Goal: Task Accomplishment & Management: Use online tool/utility

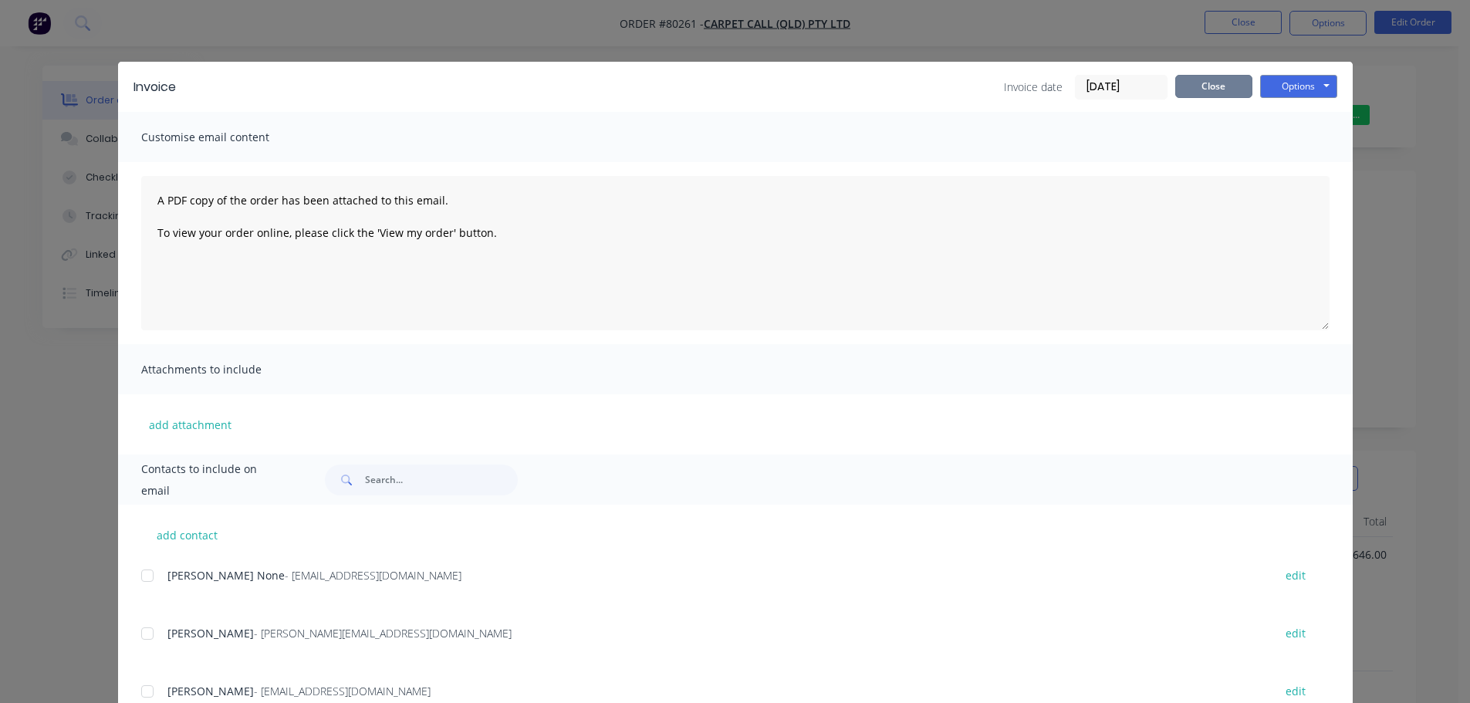
click at [1207, 84] on button "Close" at bounding box center [1213, 86] width 77 height 23
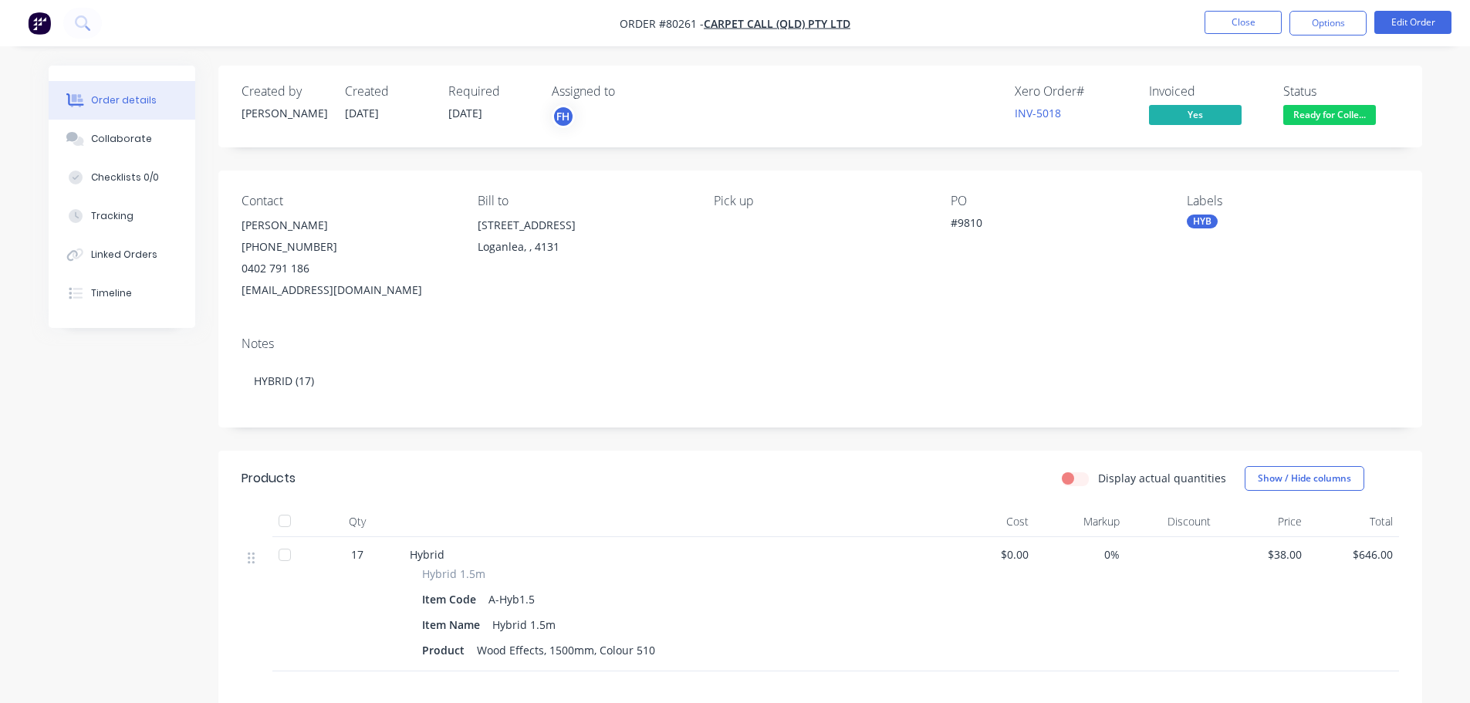
click at [29, 15] on img "button" at bounding box center [39, 23] width 23 height 23
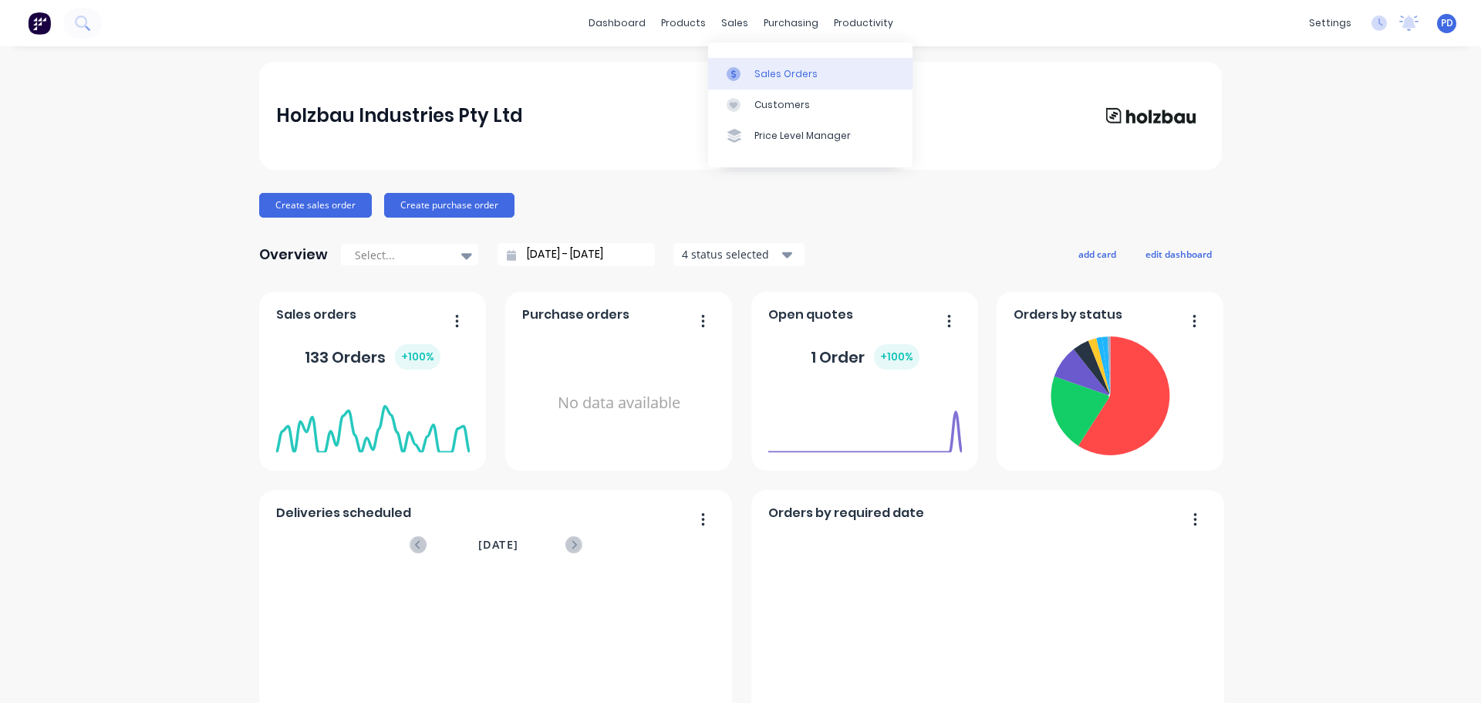
click at [744, 72] on div at bounding box center [738, 74] width 23 height 14
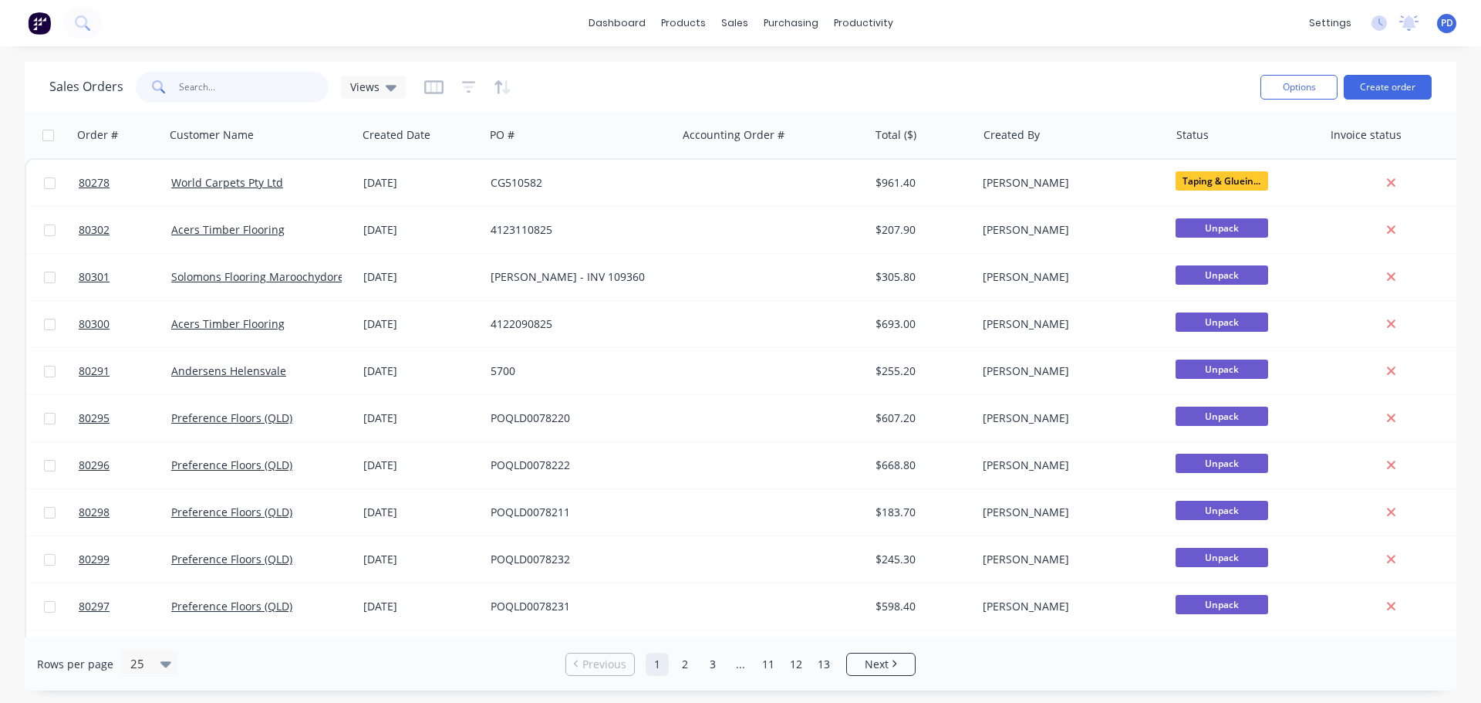
click at [263, 96] on input "text" at bounding box center [254, 87] width 150 height 31
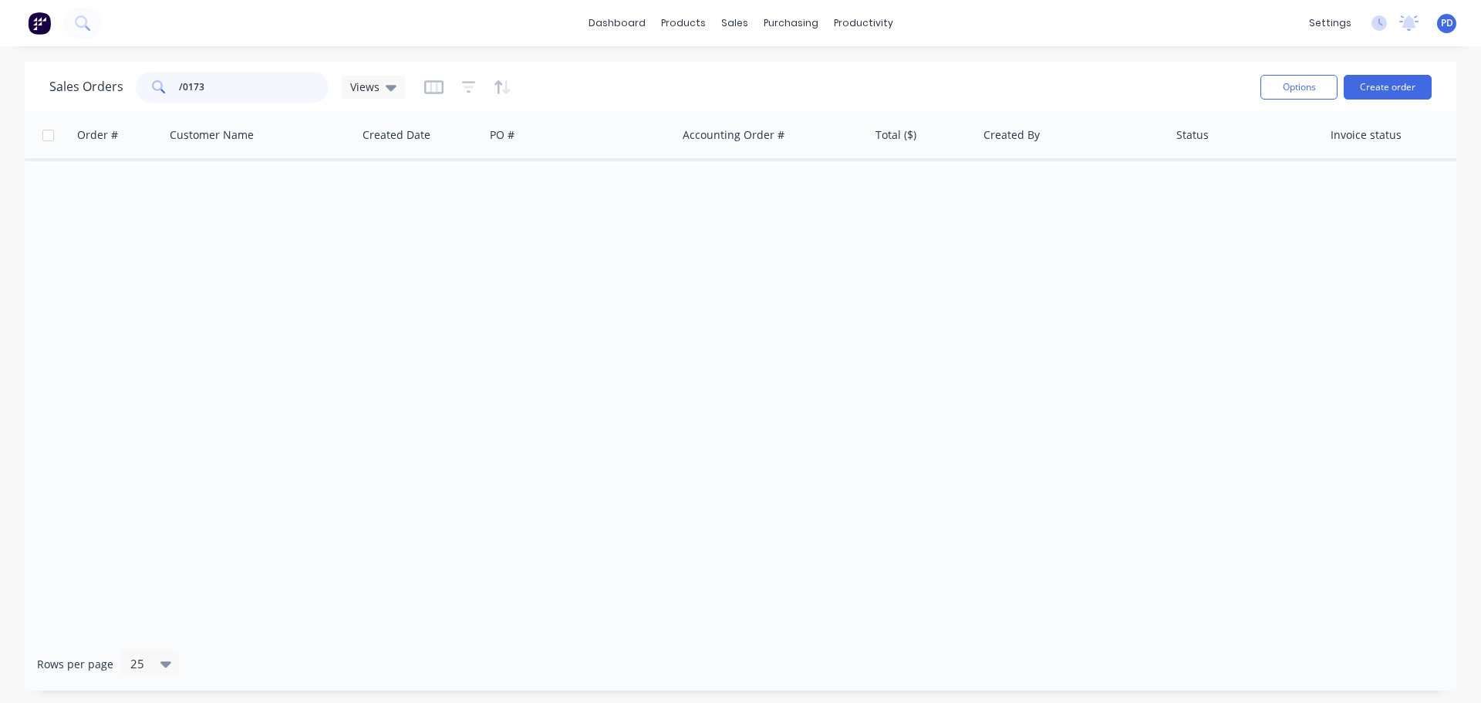
click at [179, 81] on input "/0173" at bounding box center [254, 87] width 150 height 31
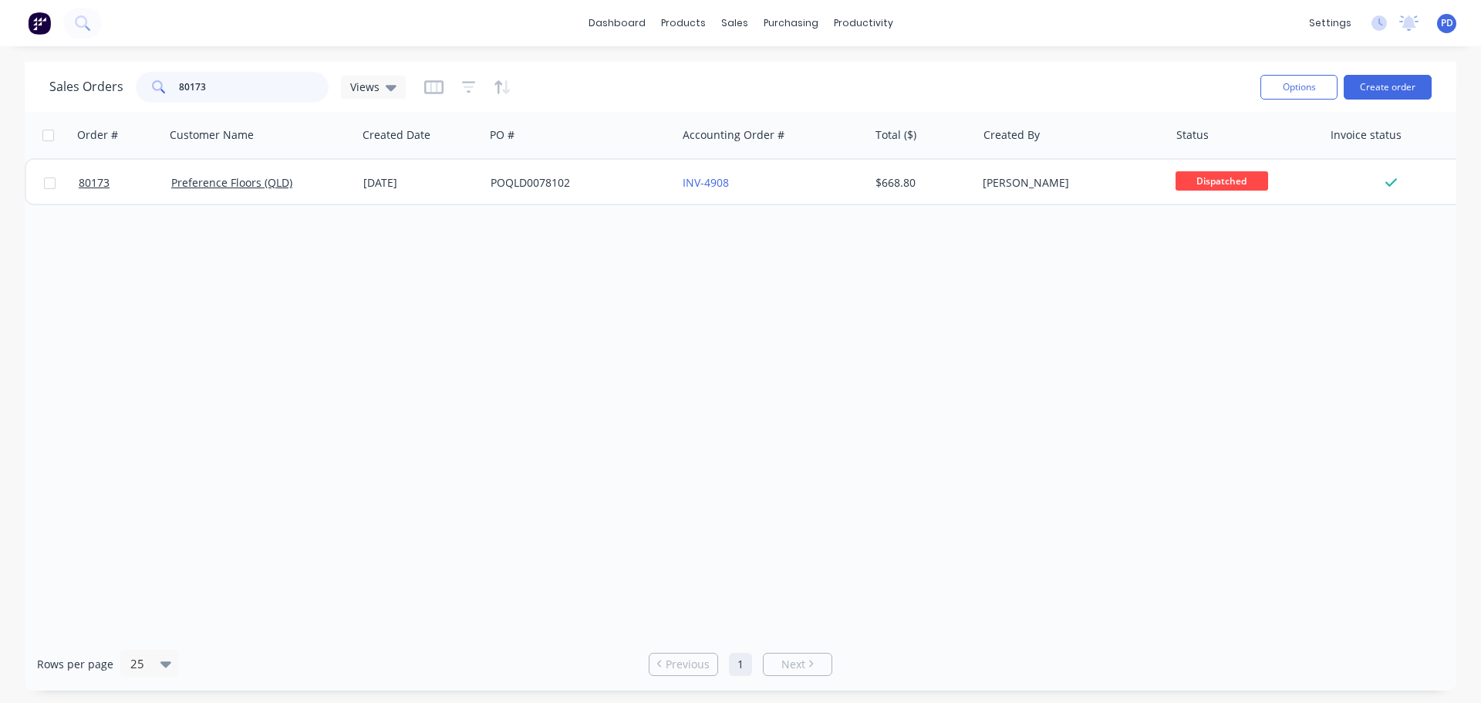
drag, startPoint x: 211, startPoint y: 88, endPoint x: 157, endPoint y: 87, distance: 53.2
click at [157, 87] on div "80173" at bounding box center [232, 87] width 193 height 31
click at [245, 86] on input "80125" at bounding box center [254, 87] width 150 height 31
click at [243, 89] on input "80212" at bounding box center [254, 87] width 150 height 31
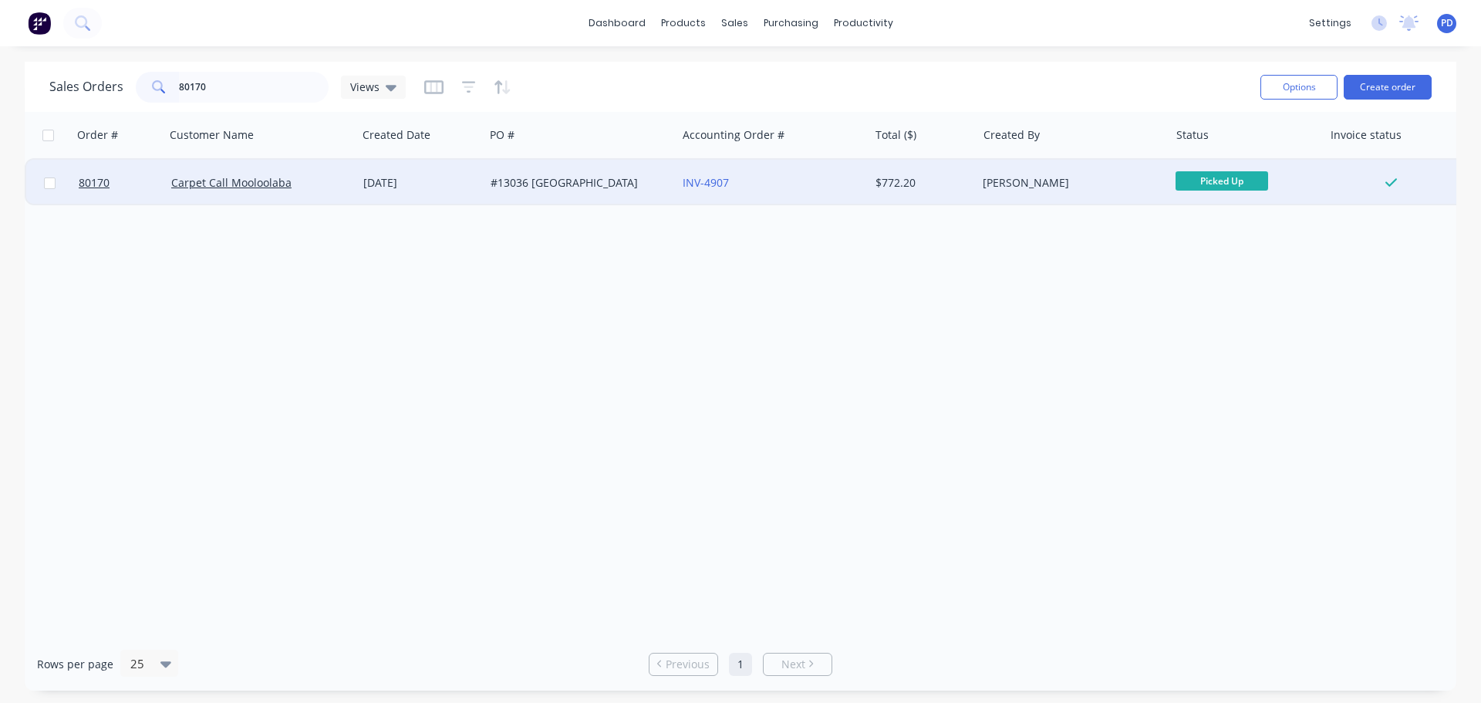
click at [1217, 178] on span "Picked Up" at bounding box center [1222, 180] width 93 height 19
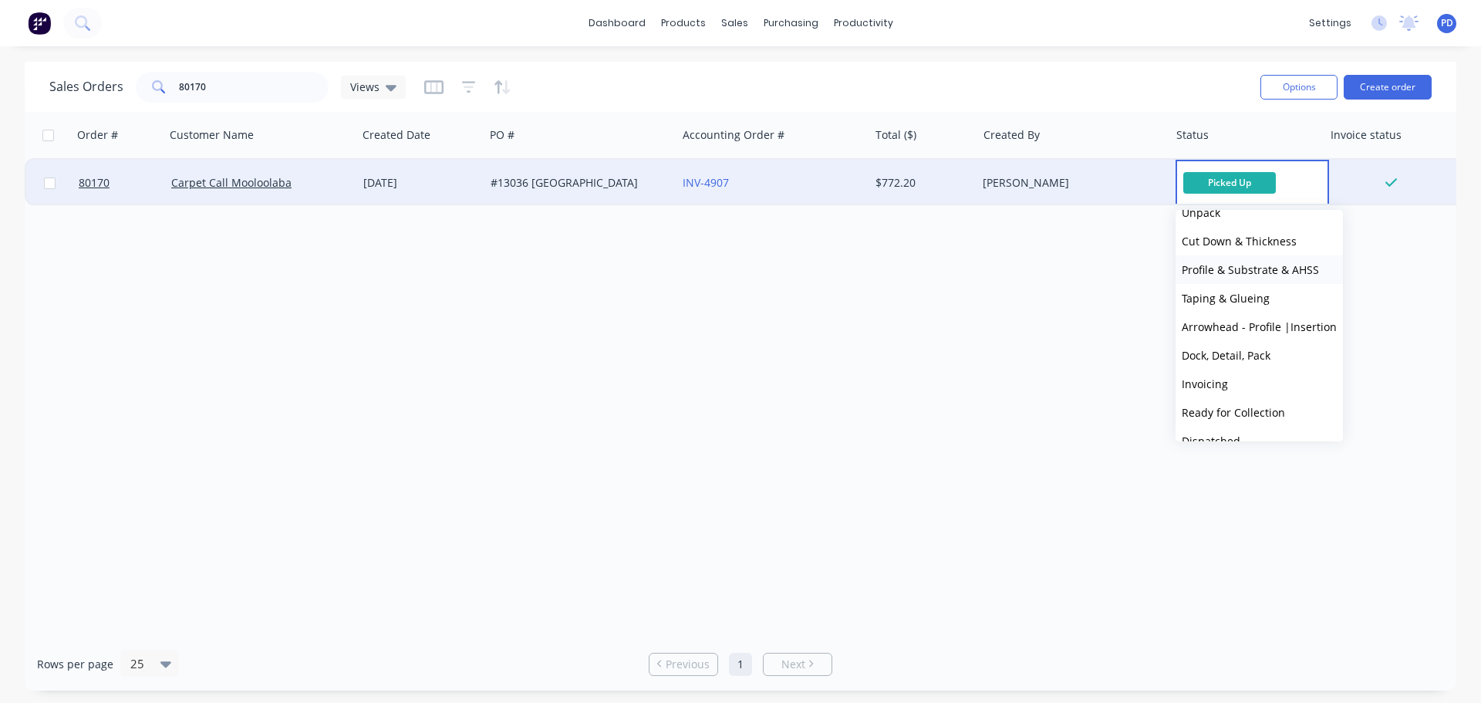
scroll to position [123, 0]
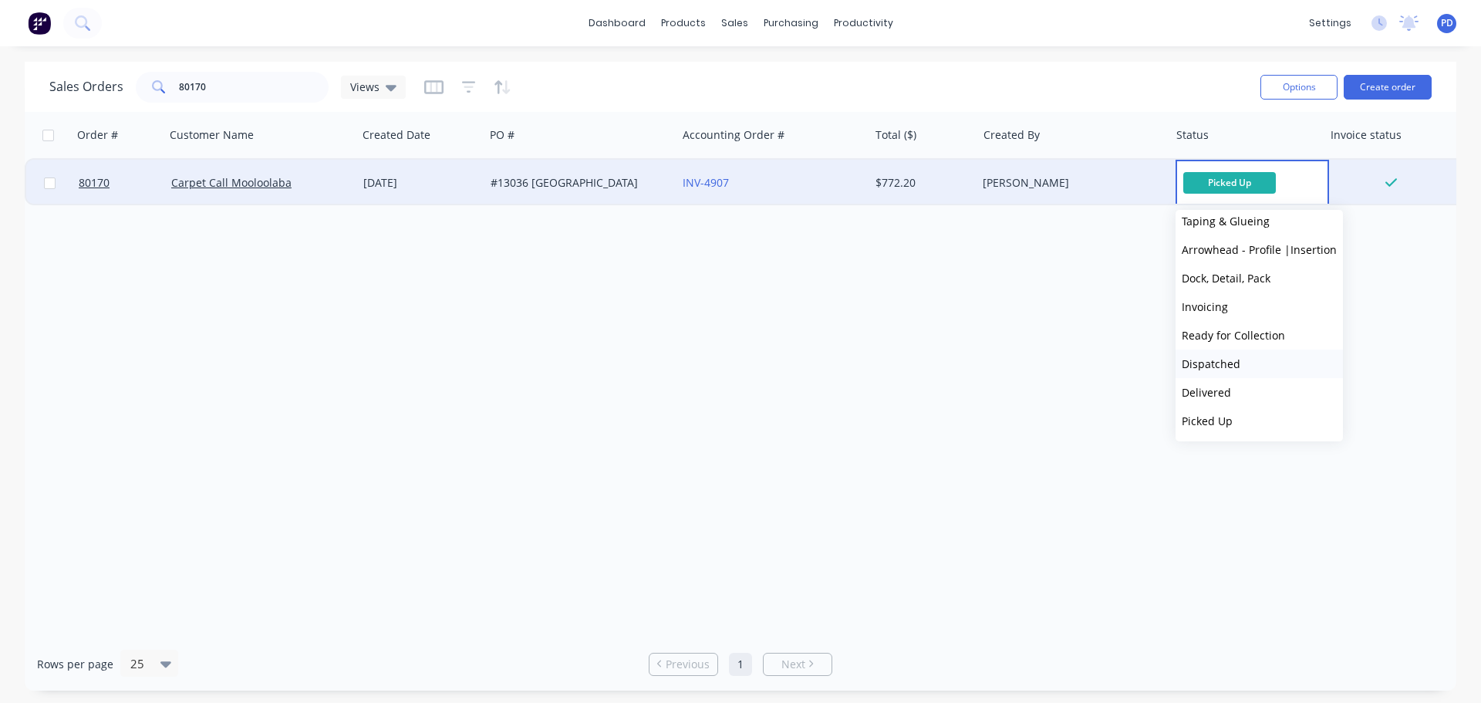
click at [1218, 358] on span "Dispatched" at bounding box center [1211, 363] width 59 height 15
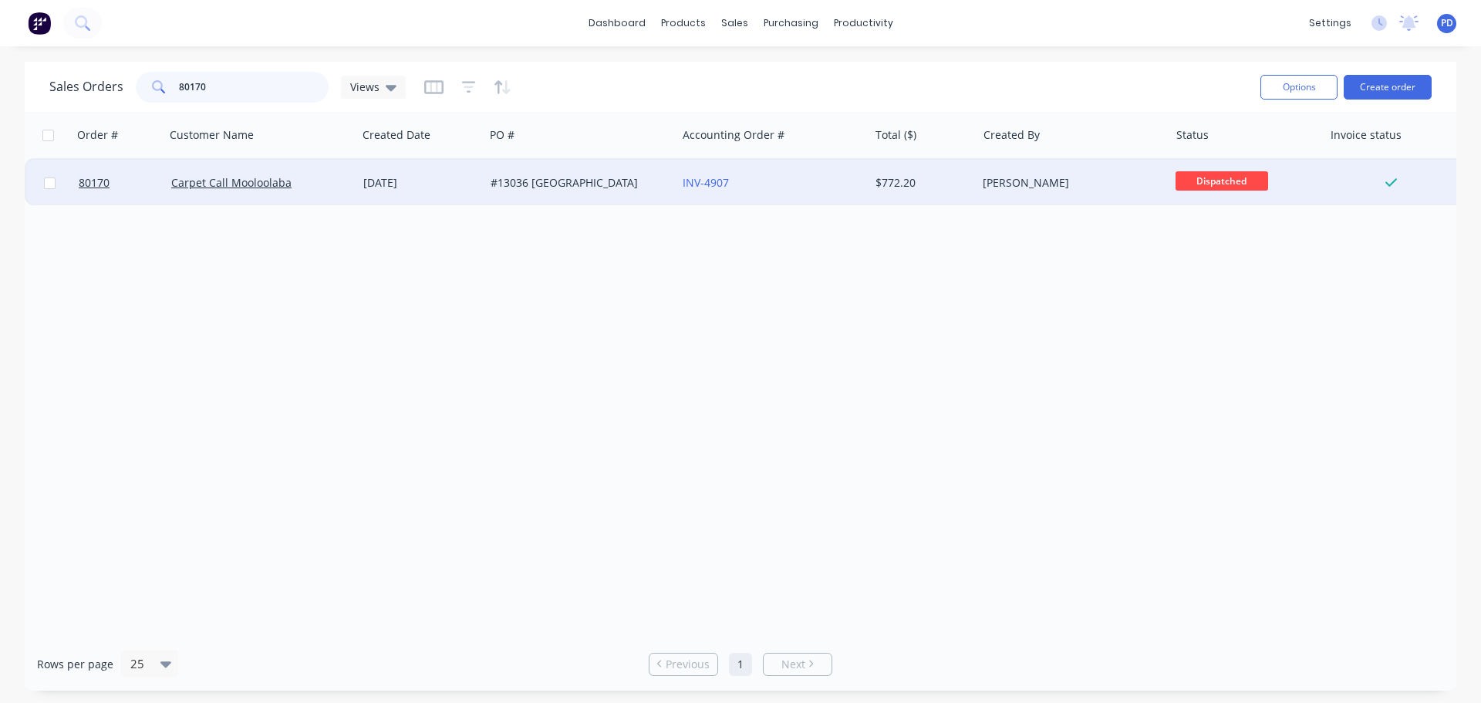
click at [237, 89] on input "80170" at bounding box center [254, 87] width 150 height 31
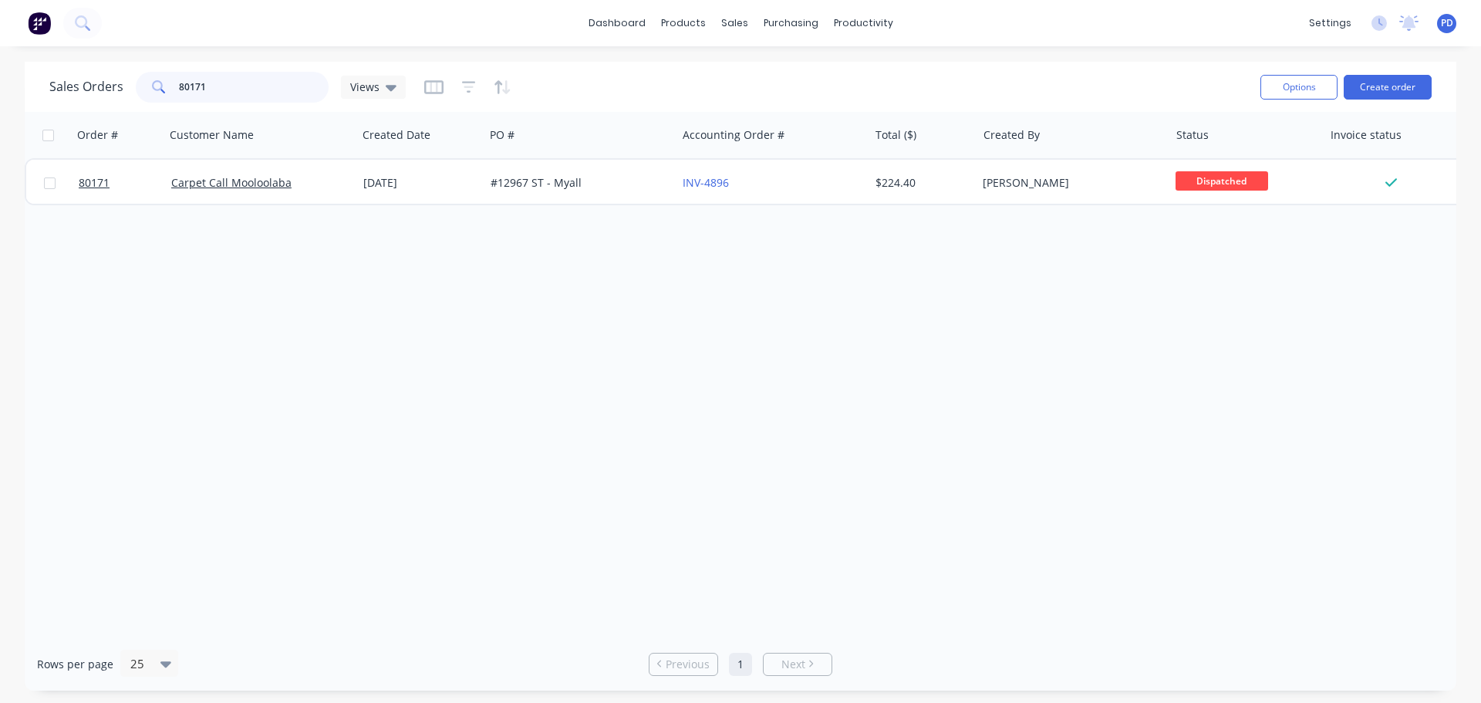
click at [218, 86] on input "80171" at bounding box center [254, 87] width 150 height 31
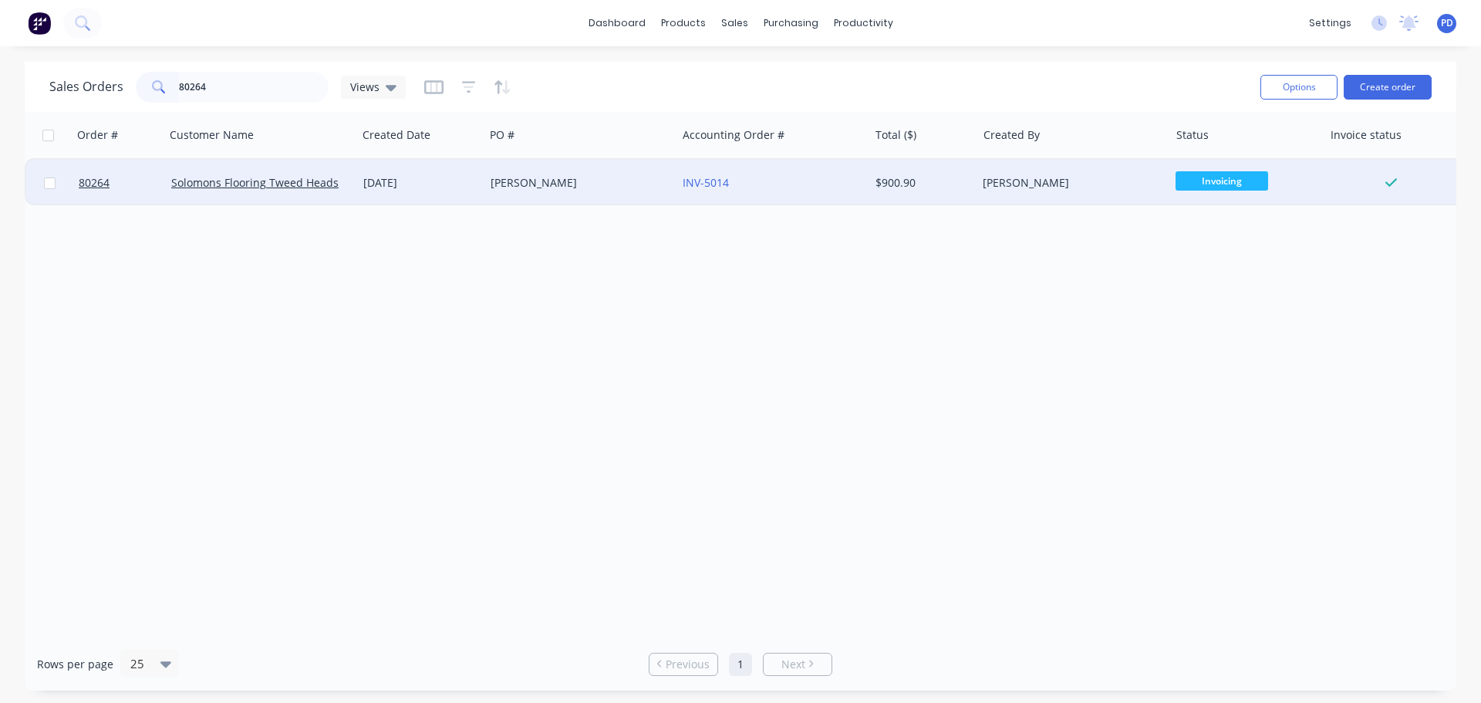
click at [1214, 171] on span "Invoicing" at bounding box center [1222, 180] width 93 height 19
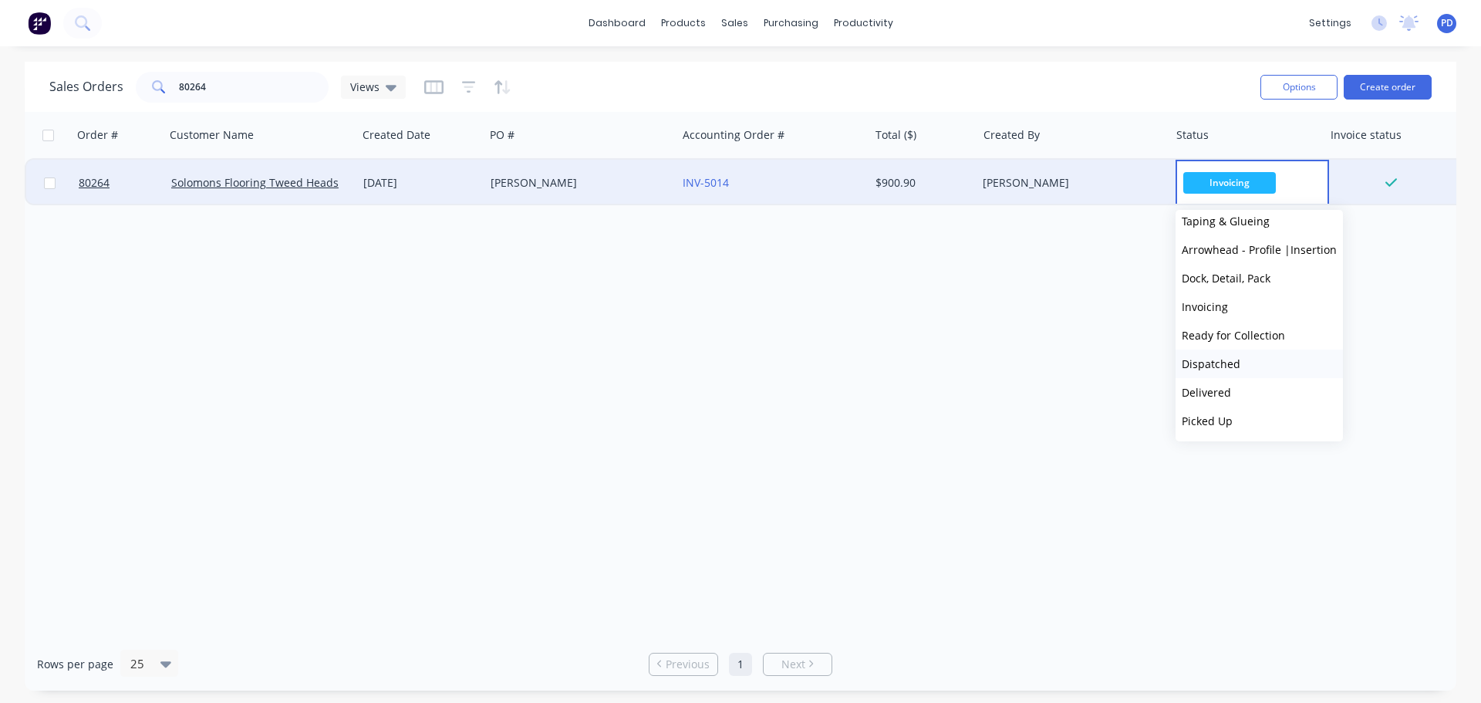
click at [1211, 359] on span "Dispatched" at bounding box center [1211, 363] width 59 height 15
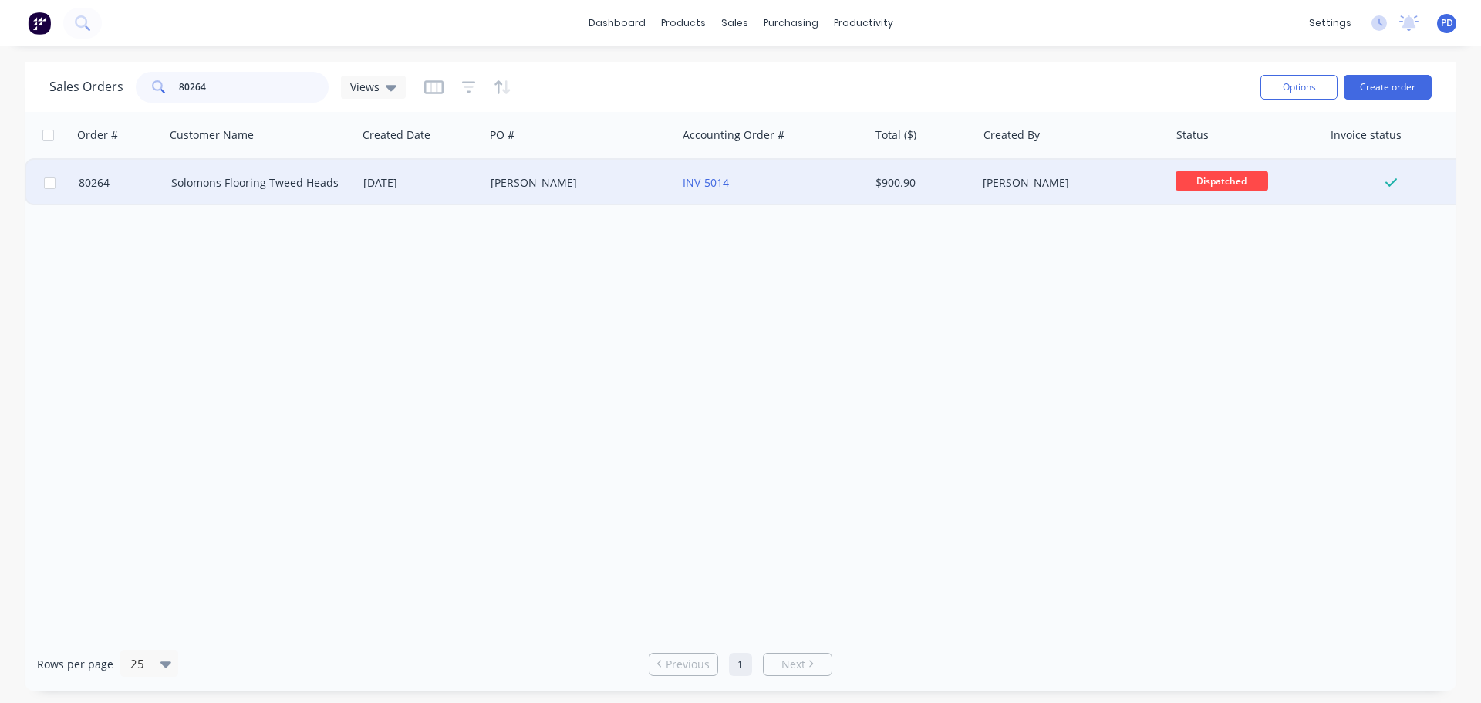
click at [263, 77] on input "80264" at bounding box center [254, 87] width 150 height 31
click at [1200, 189] on span "Ready for Colle..." at bounding box center [1222, 180] width 93 height 19
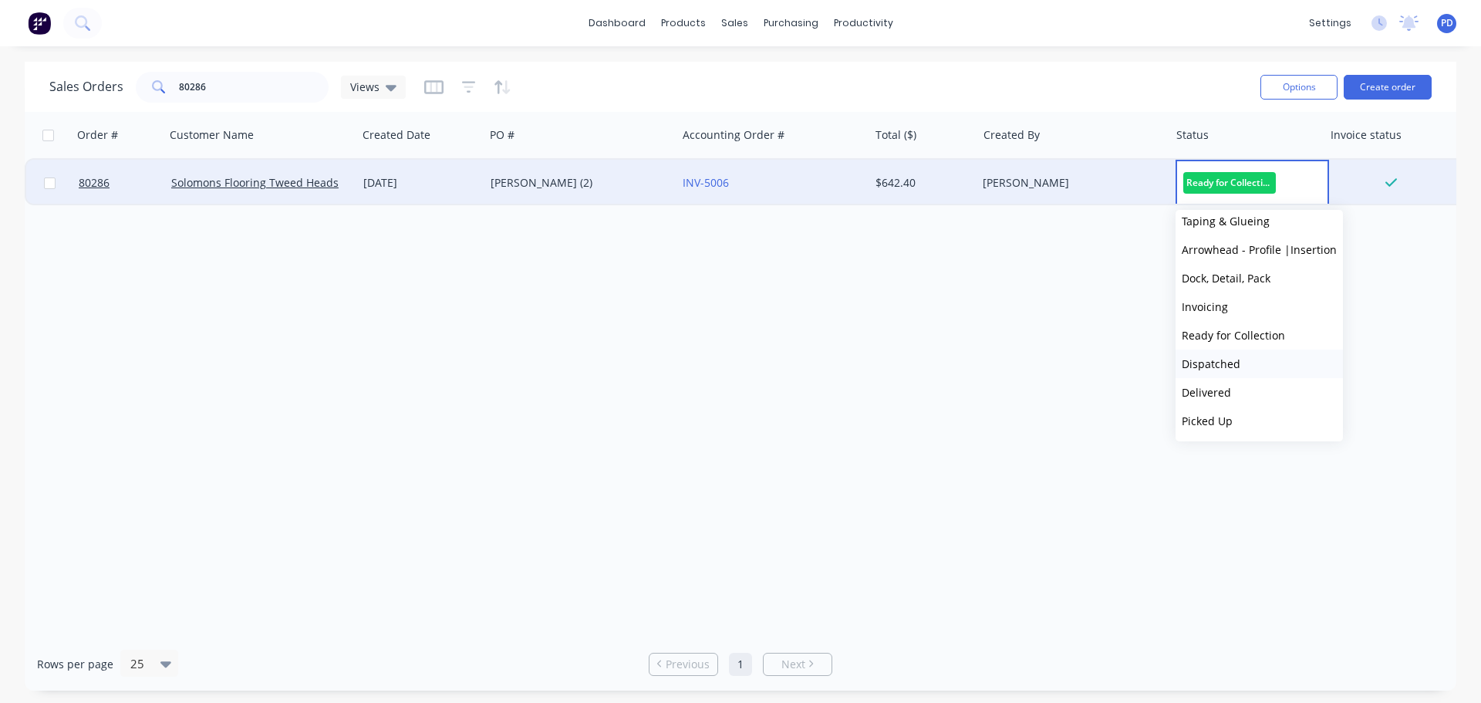
click at [1203, 366] on span "Dispatched" at bounding box center [1211, 363] width 59 height 15
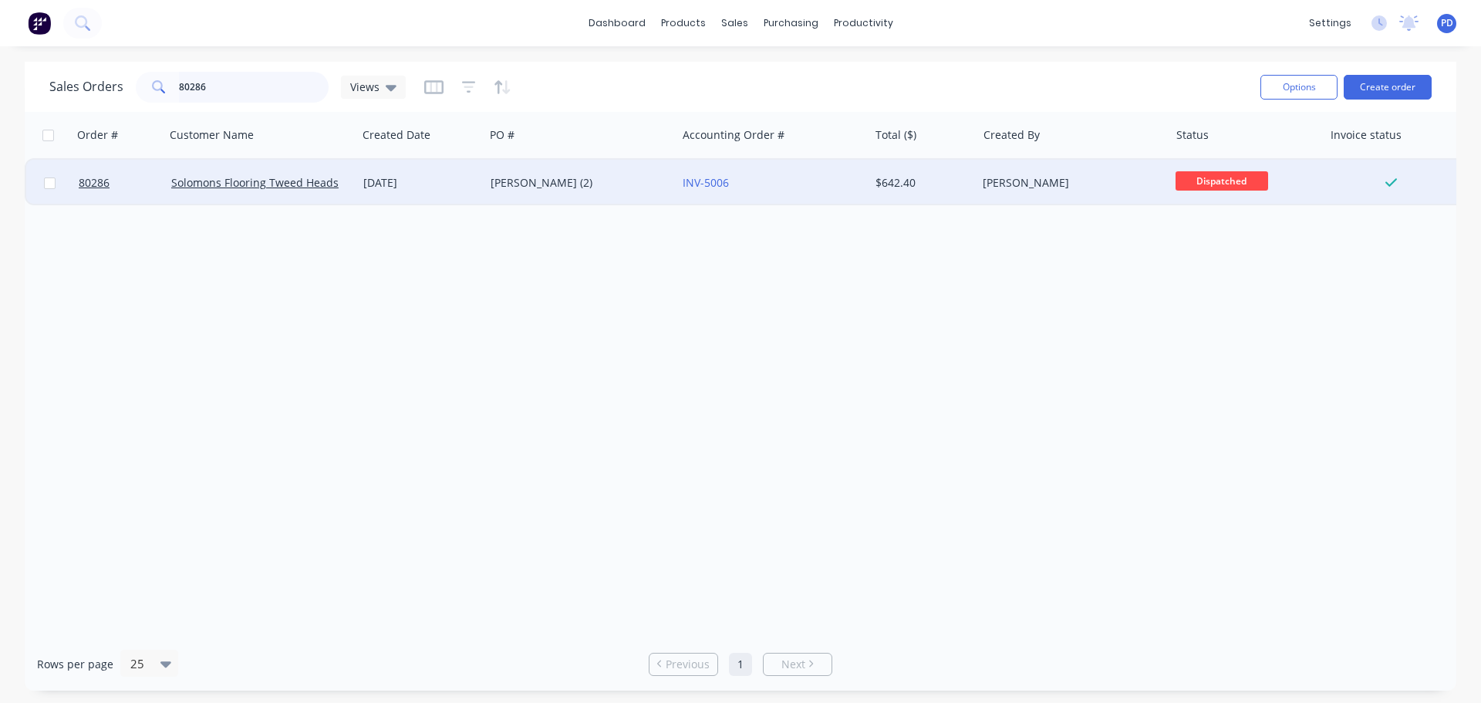
click at [205, 97] on input "80286" at bounding box center [254, 87] width 150 height 31
click at [1247, 181] on span "Ready for Colle..." at bounding box center [1222, 180] width 93 height 19
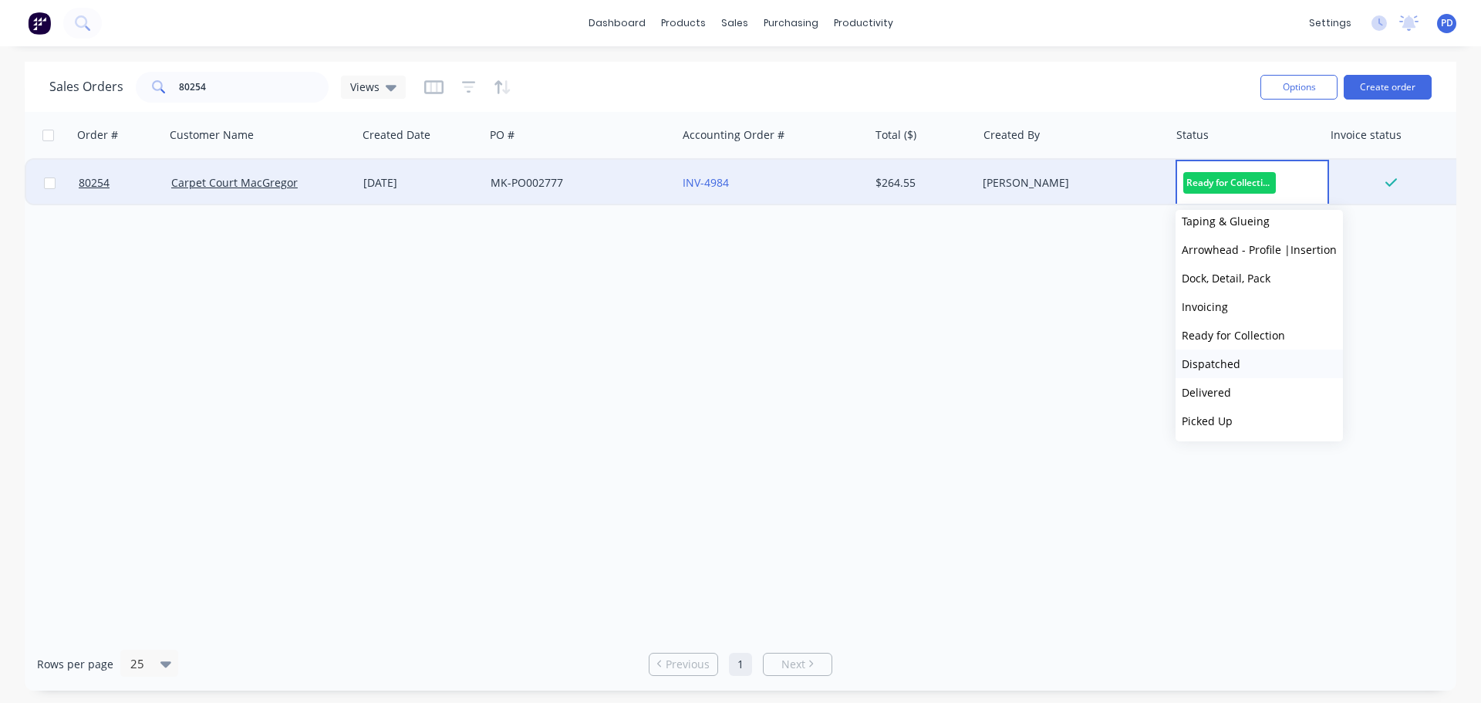
click at [1217, 367] on span "Dispatched" at bounding box center [1211, 363] width 59 height 15
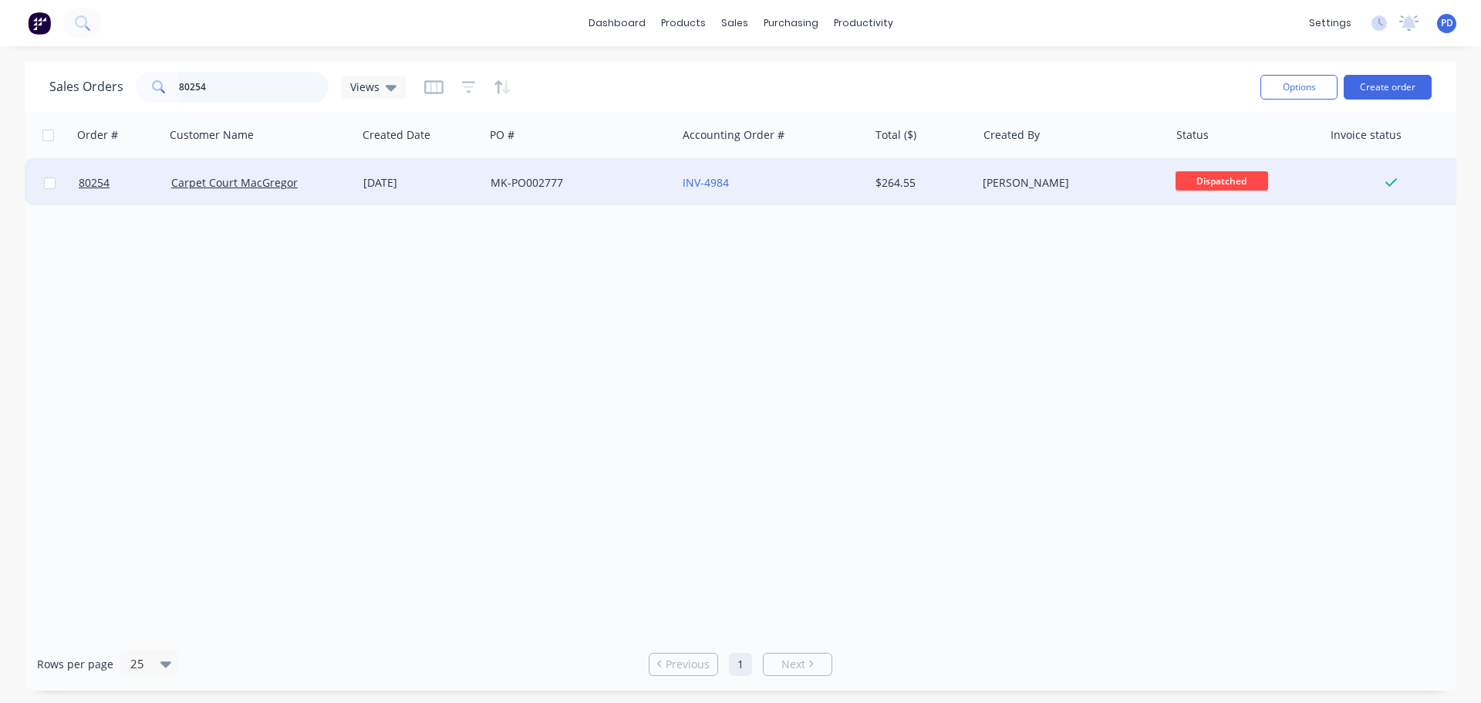
click at [216, 92] on input "80254" at bounding box center [254, 87] width 150 height 31
click at [1183, 182] on span "Ready for Colle..." at bounding box center [1222, 180] width 93 height 19
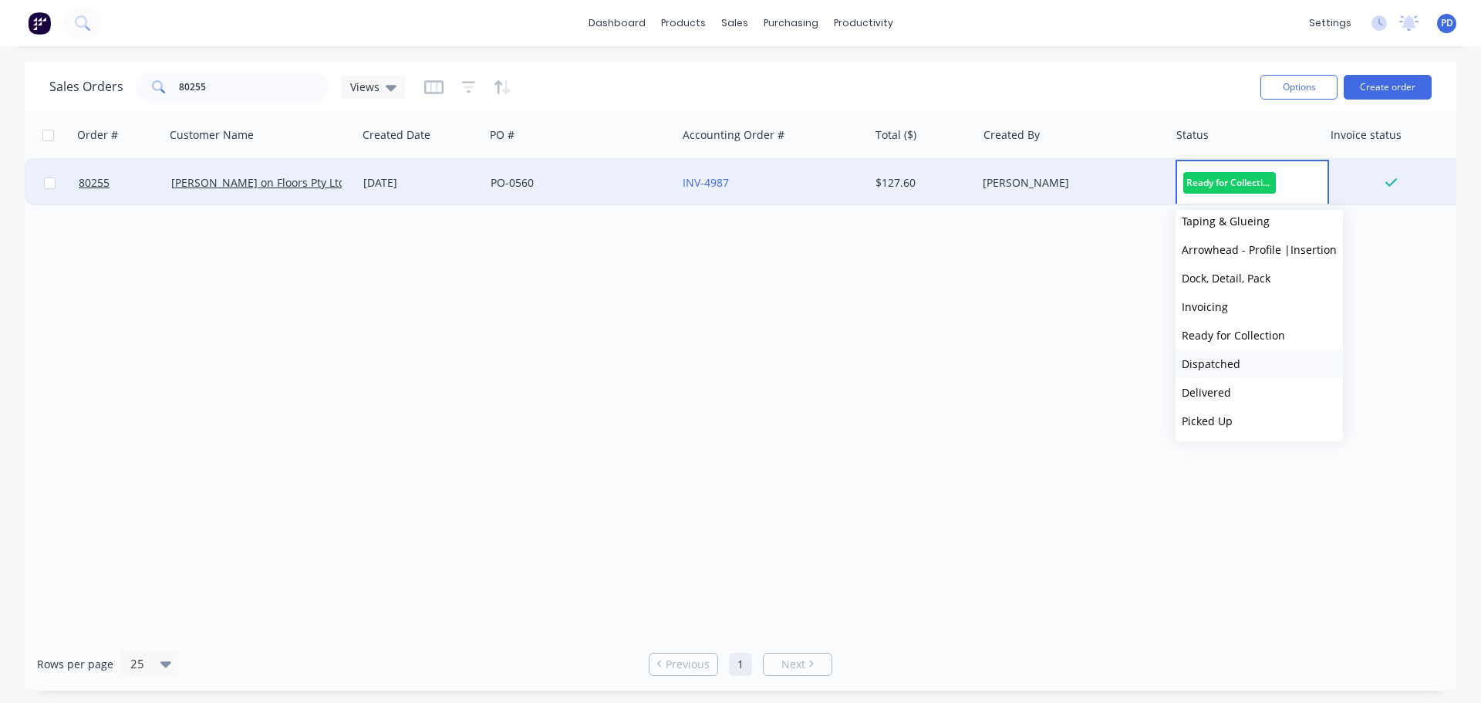
click at [1208, 368] on span "Dispatched" at bounding box center [1211, 363] width 59 height 15
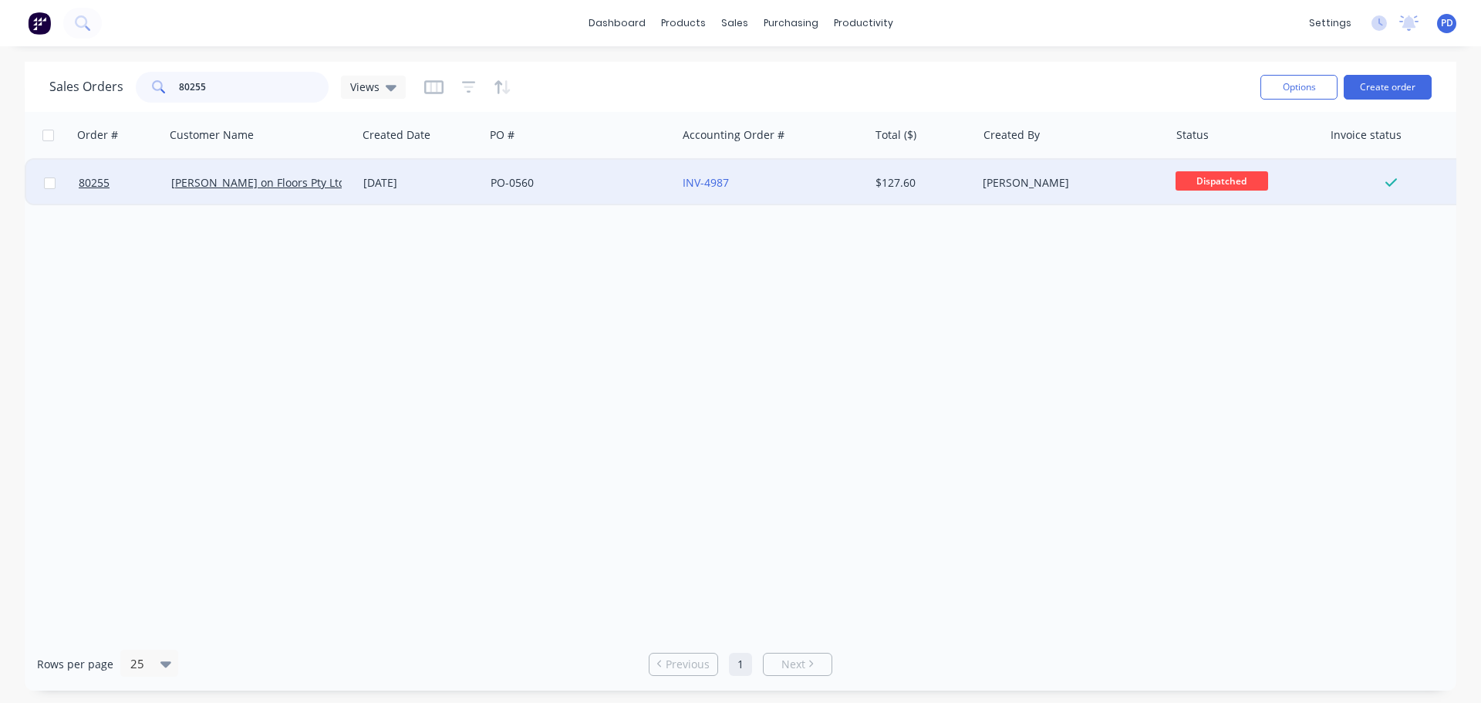
click at [238, 89] on input "80255" at bounding box center [254, 87] width 150 height 31
click at [1193, 185] on span "Ready for Colle..." at bounding box center [1222, 180] width 93 height 19
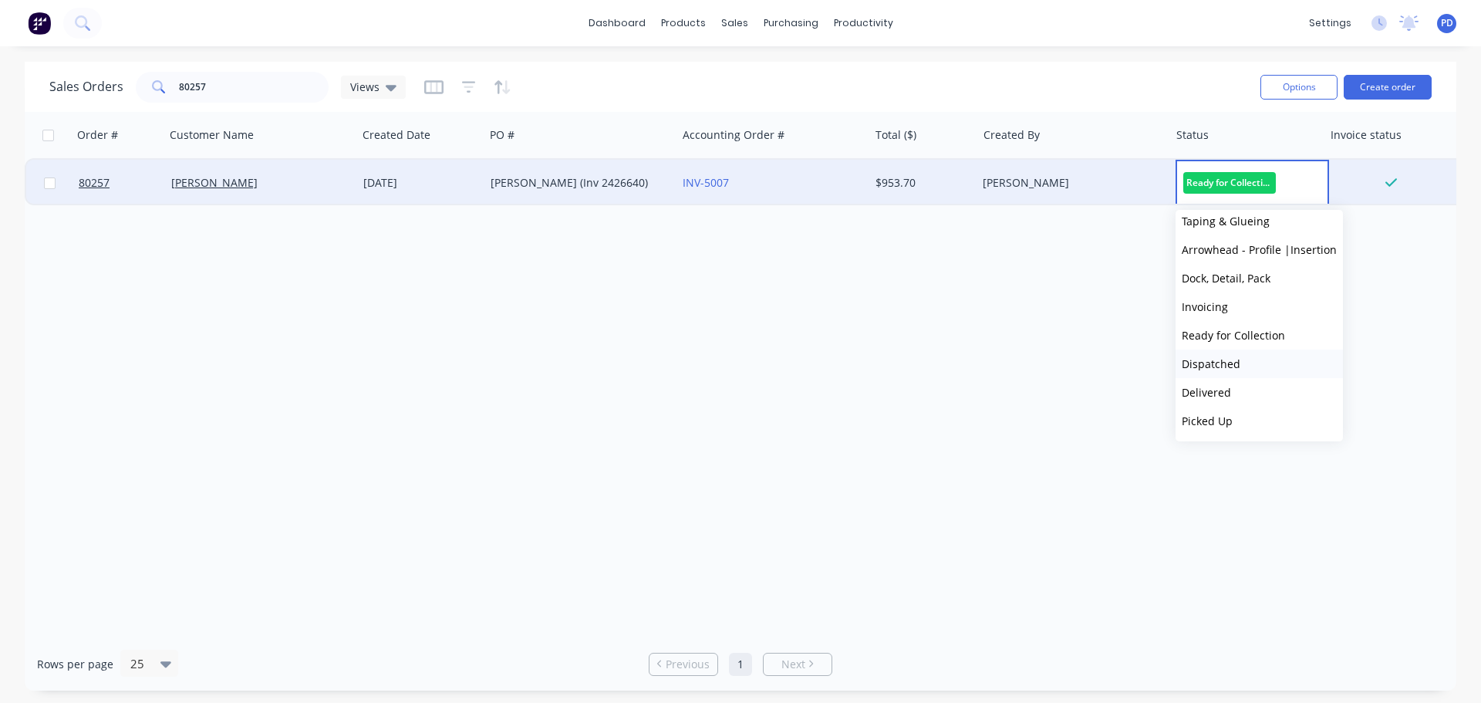
click at [1200, 370] on span "Dispatched" at bounding box center [1211, 363] width 59 height 15
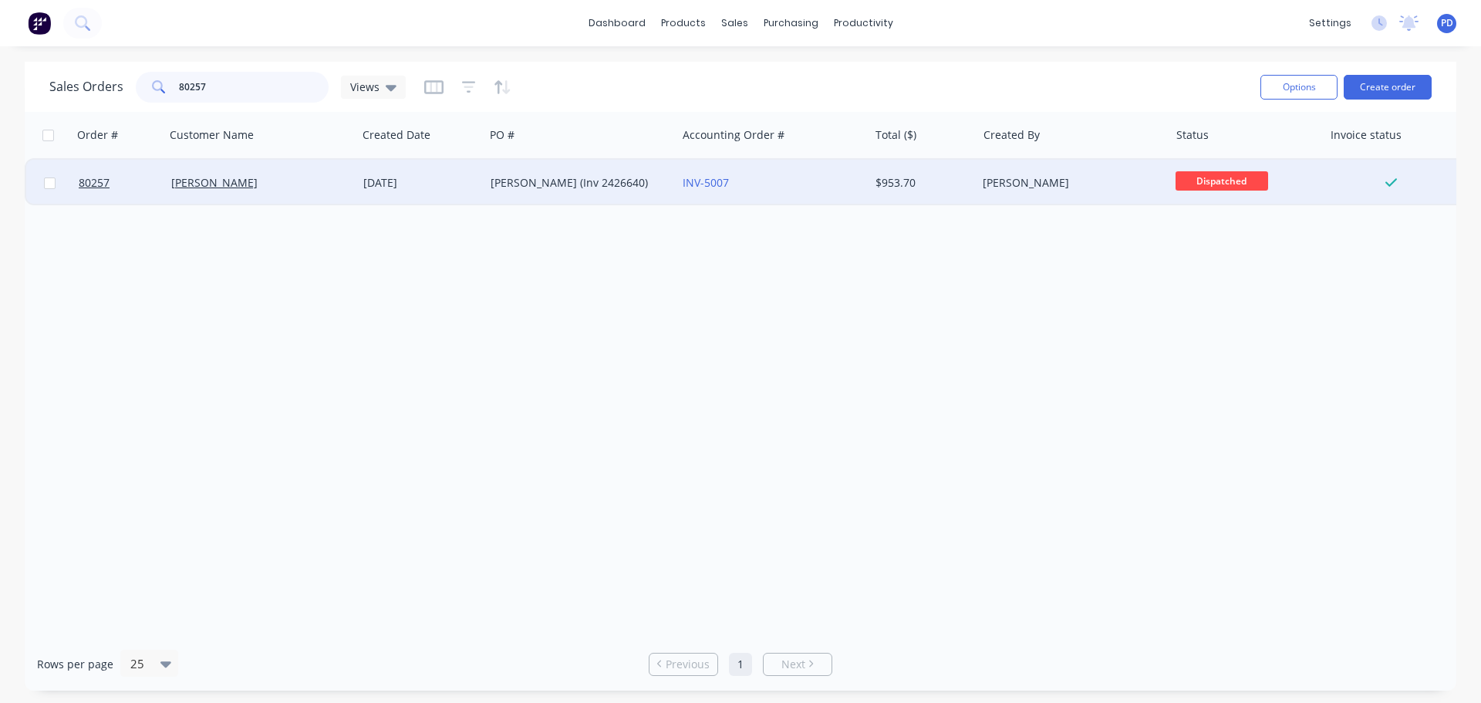
click at [261, 98] on input "80257" at bounding box center [254, 87] width 150 height 31
click at [1227, 181] on span "Ready for Colle..." at bounding box center [1222, 180] width 93 height 19
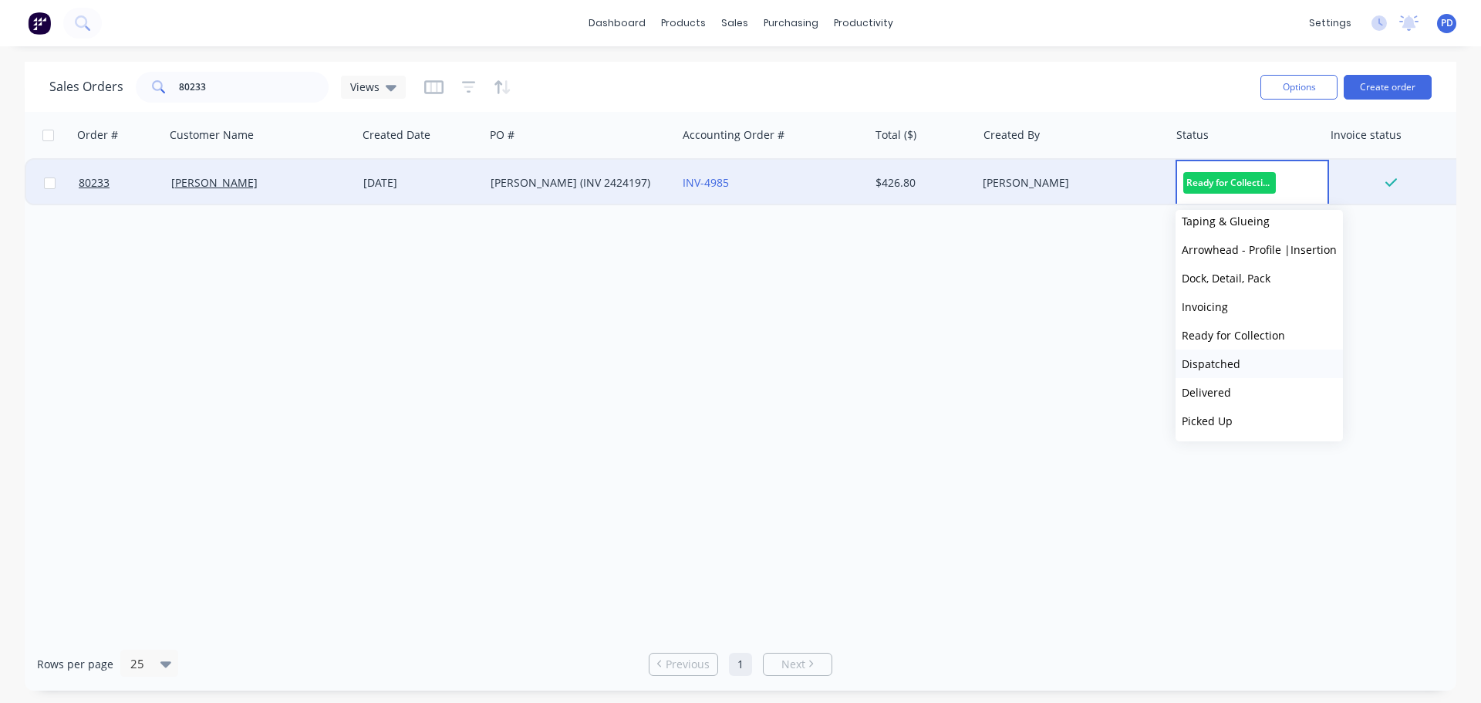
click at [1207, 361] on span "Dispatched" at bounding box center [1211, 363] width 59 height 15
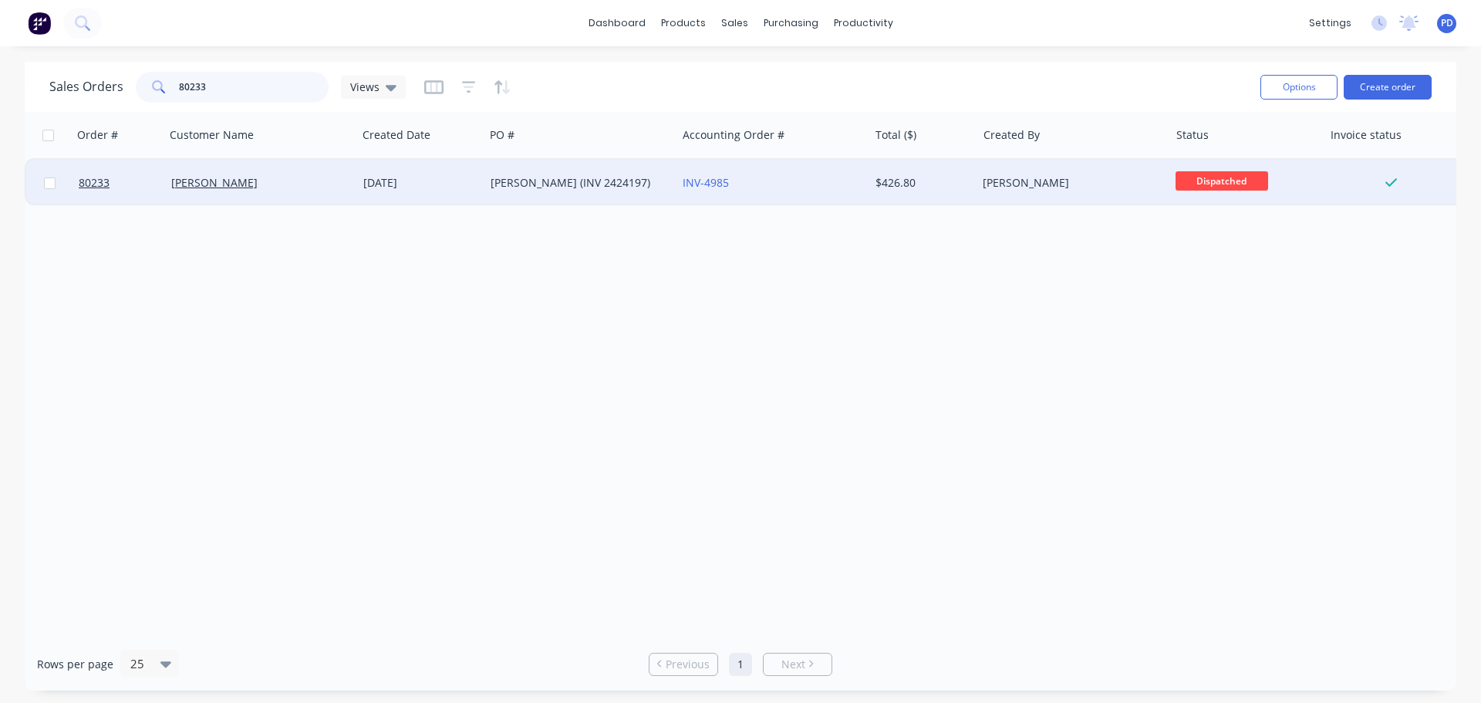
click at [280, 87] on input "80233" at bounding box center [254, 87] width 150 height 31
click at [1194, 181] on span "Ready for Colle..." at bounding box center [1222, 180] width 93 height 19
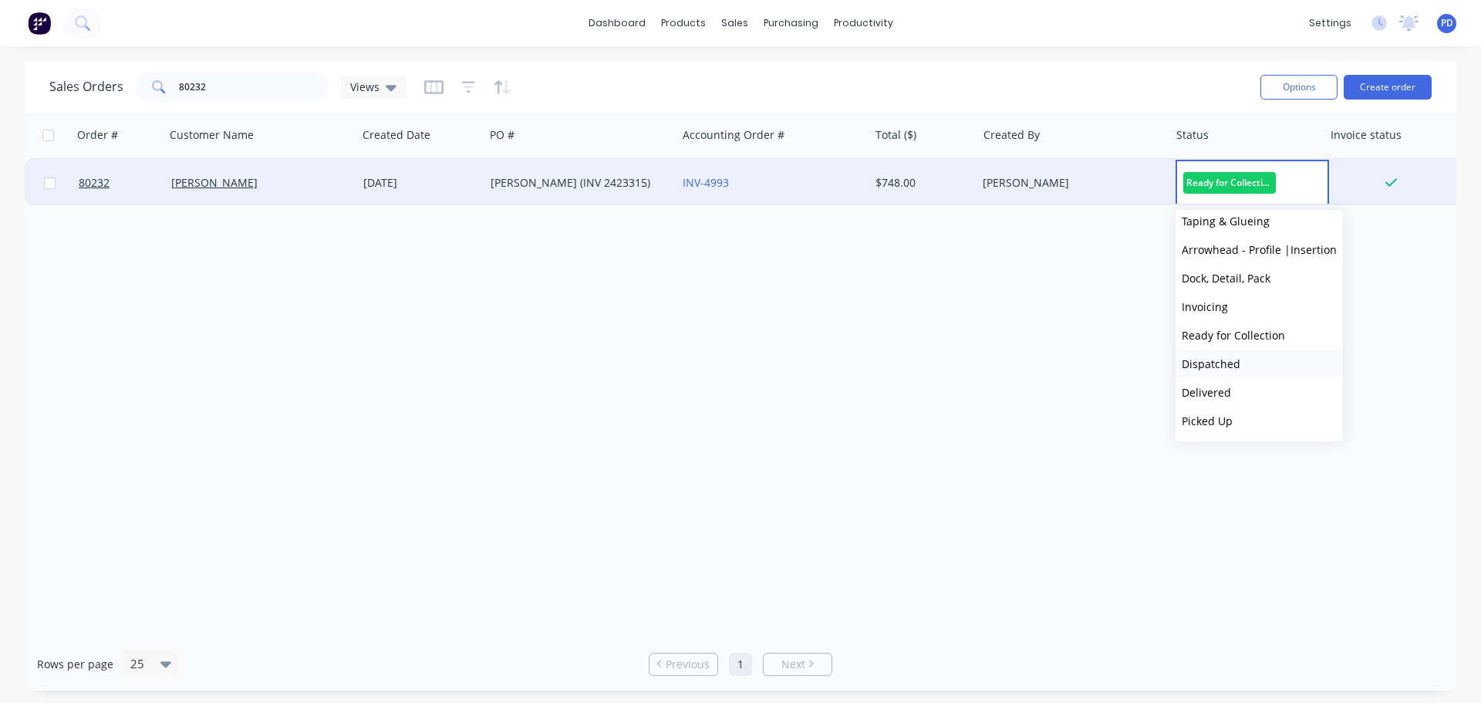
click at [1214, 362] on span "Dispatched" at bounding box center [1211, 363] width 59 height 15
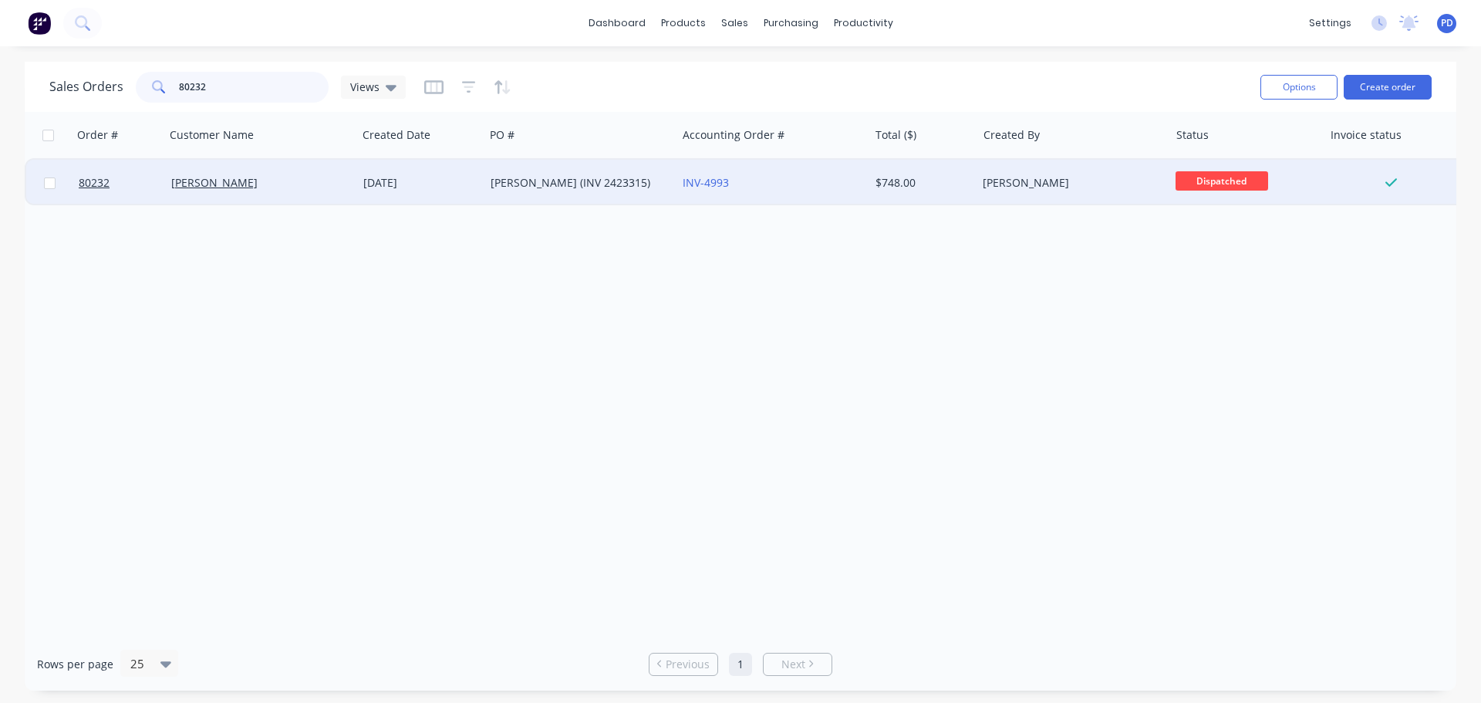
click at [206, 83] on input "80232" at bounding box center [254, 87] width 150 height 31
type input "80249"
